Goal: Transaction & Acquisition: Obtain resource

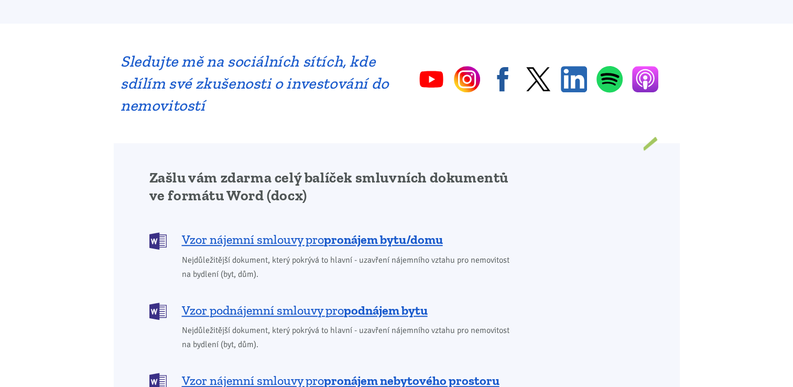
scroll to position [734, 0]
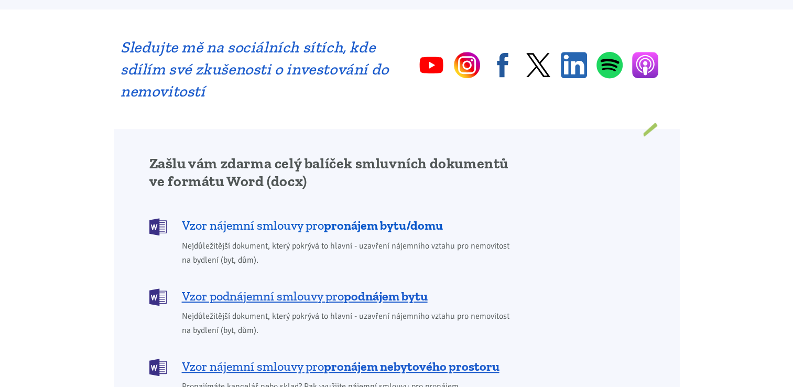
click at [364, 218] on b "pronájem bytu/domu" at bounding box center [383, 225] width 119 height 15
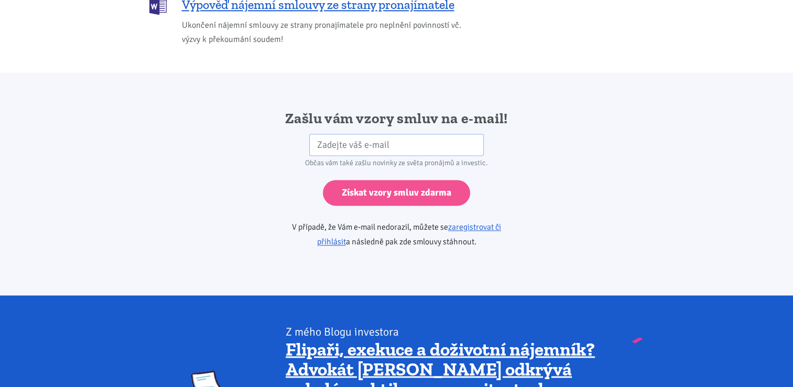
scroll to position [1751, 0]
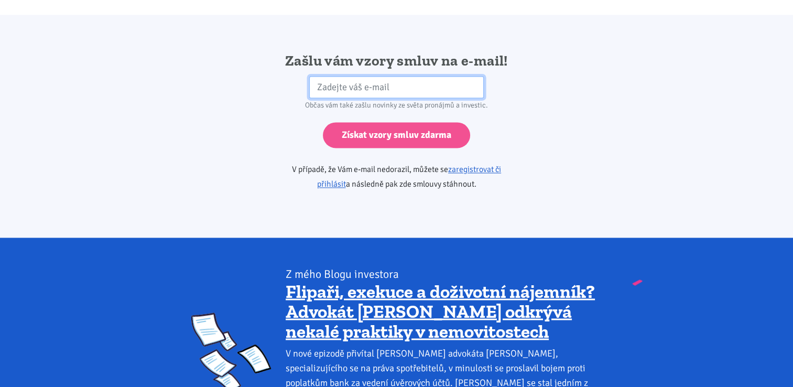
click at [375, 76] on input "email" at bounding box center [396, 87] width 175 height 23
type input "[PERSON_NAME][EMAIL_ADDRESS][DOMAIN_NAME]"
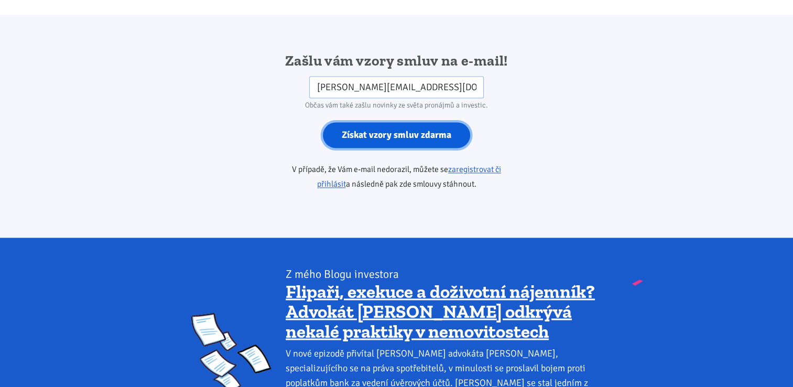
click at [374, 122] on input "Získat vzory smluv zdarma" at bounding box center [396, 135] width 147 height 26
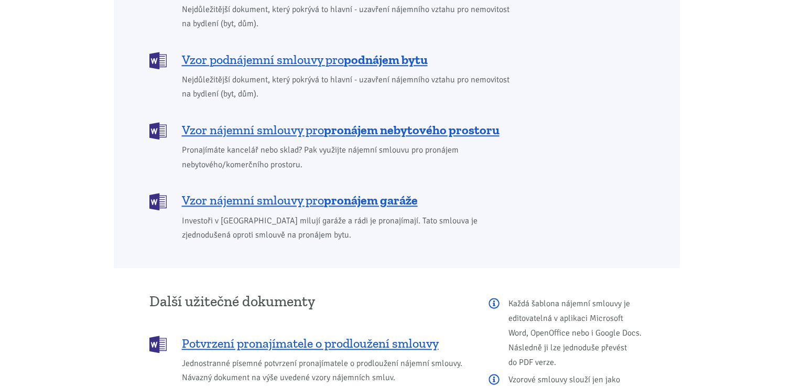
scroll to position [734, 0]
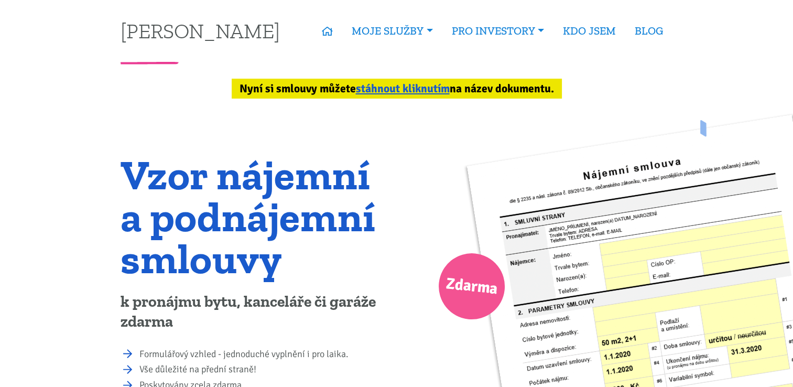
click at [402, 88] on link "stáhnout kliknutím" at bounding box center [403, 89] width 94 height 14
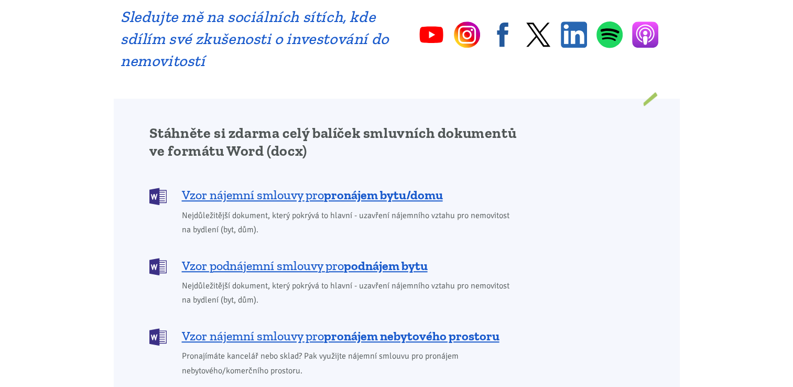
scroll to position [883, 0]
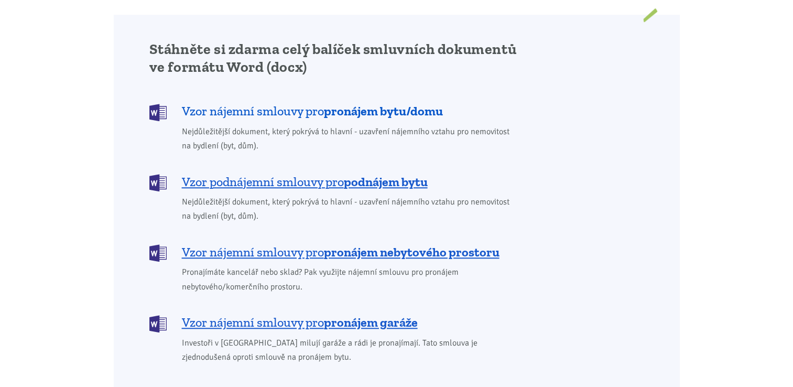
click at [285, 103] on span "Vzor nájemní smlouvy pro pronájem bytu/domu" at bounding box center [312, 111] width 261 height 17
